Goal: Task Accomplishment & Management: Use online tool/utility

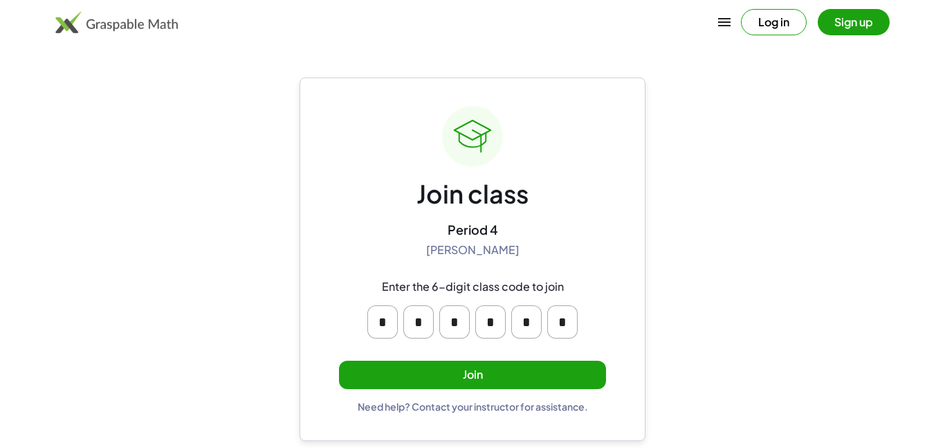
click at [510, 374] on button "Join" at bounding box center [472, 375] width 267 height 28
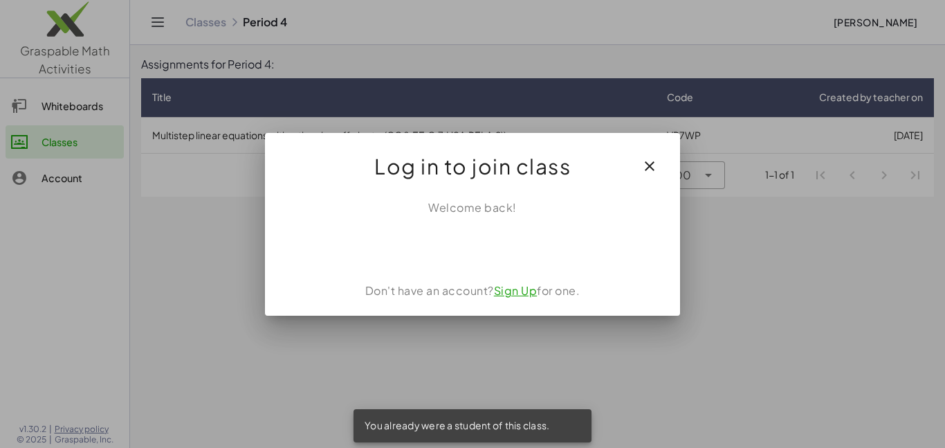
click at [503, 219] on div "Welcome back! Don't have an account? Sign Up for one." at bounding box center [472, 251] width 415 height 127
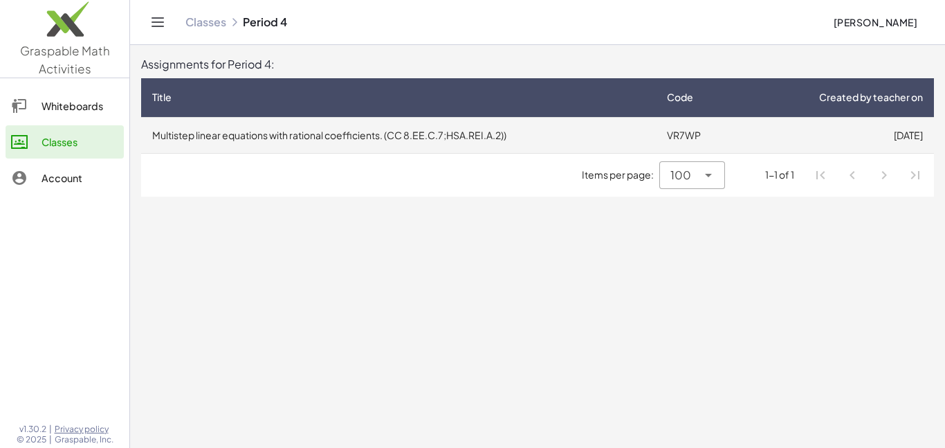
click at [839, 140] on td "[DATE]" at bounding box center [838, 135] width 192 height 36
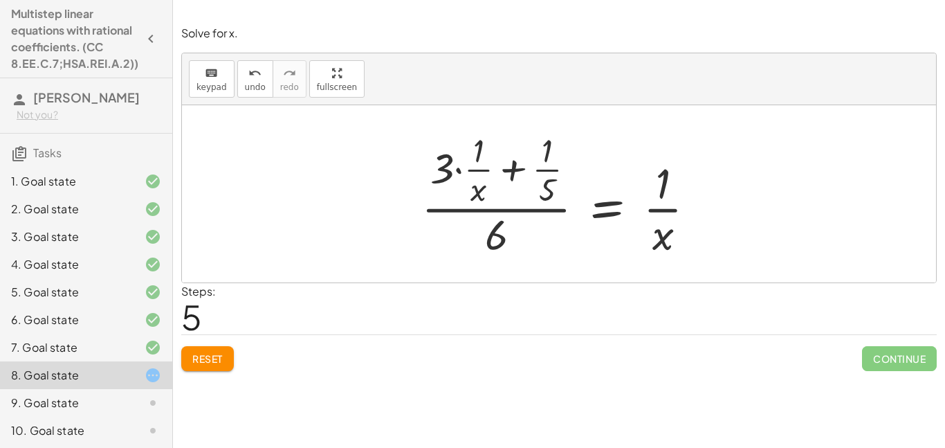
click at [206, 370] on button "Reset" at bounding box center [207, 358] width 53 height 25
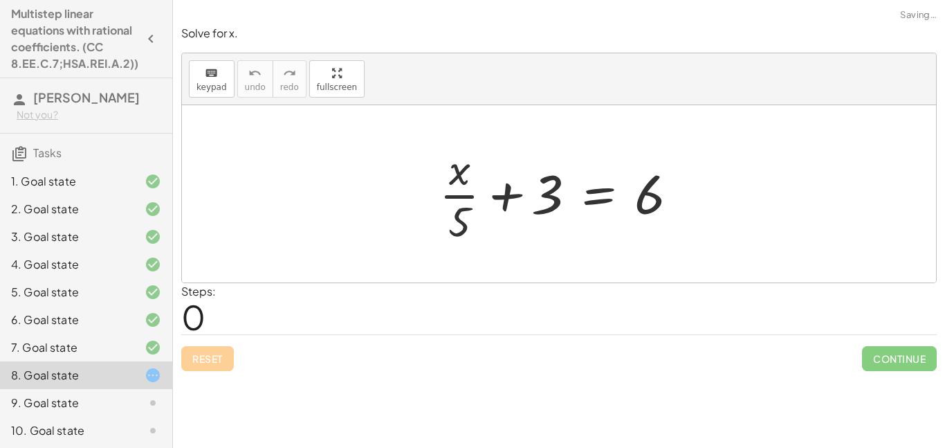
click at [0, 0] on div "Solve for x. keyboard keypad undo undo redo redo fullscreen + · x · 5 + 3 = 6 ×…" at bounding box center [0, 0] width 0 height 0
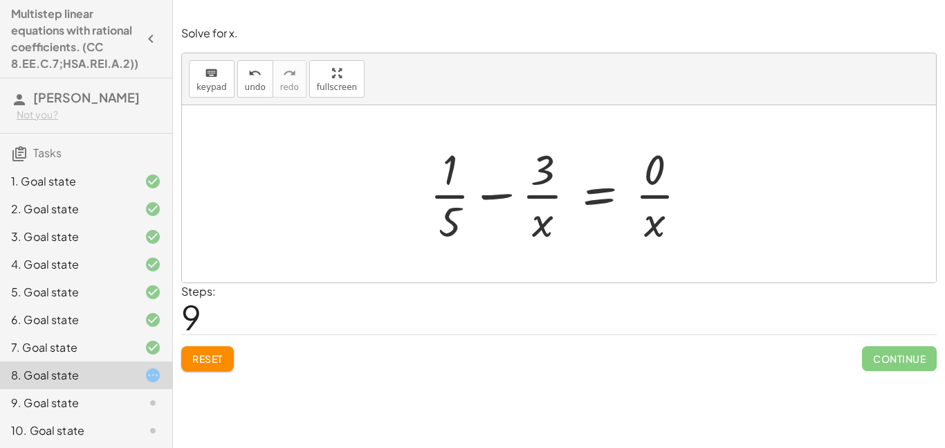
click at [191, 361] on button "Reset" at bounding box center [207, 358] width 53 height 25
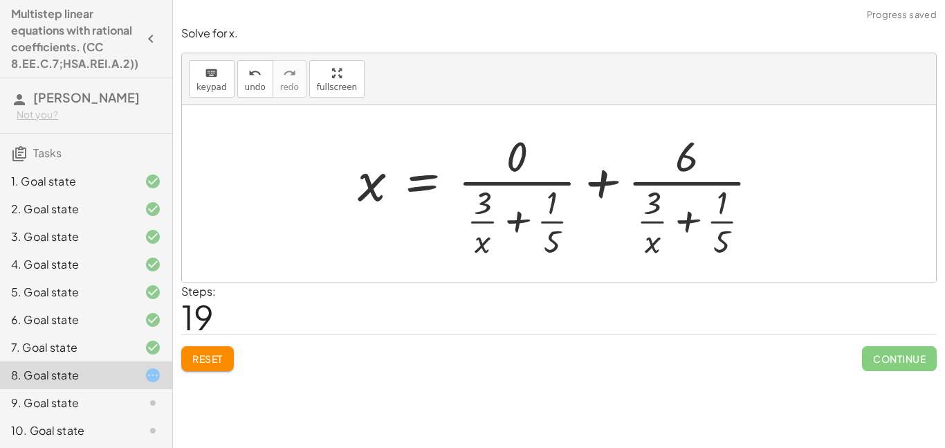
click at [201, 361] on span "Reset" at bounding box center [207, 358] width 30 height 12
